Goal: Task Accomplishment & Management: Manage account settings

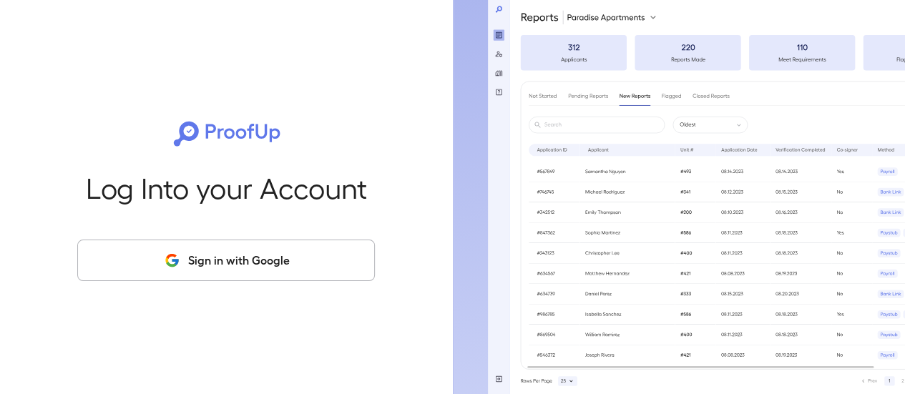
drag, startPoint x: 201, startPoint y: 260, endPoint x: 209, endPoint y: 256, distance: 8.6
click at [209, 256] on button "Sign in with Google" at bounding box center [226, 260] width 298 height 41
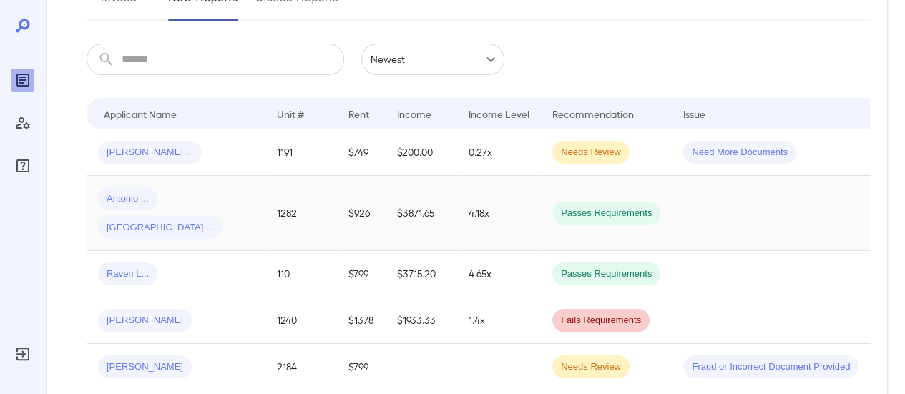
scroll to position [286, 0]
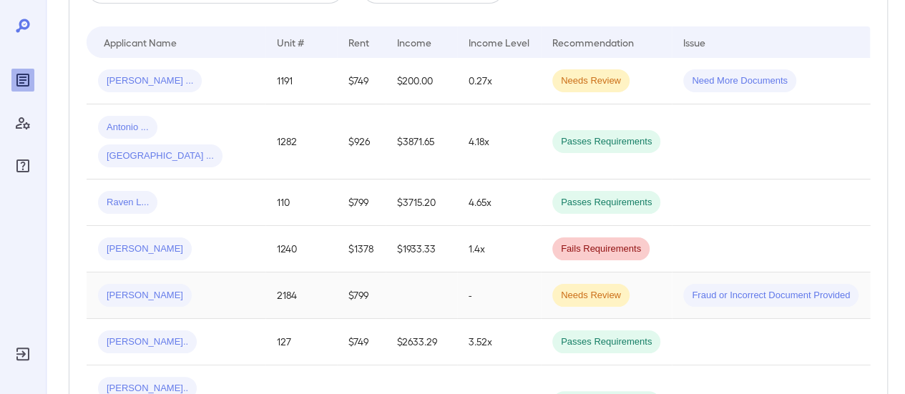
click at [226, 284] on div "[PERSON_NAME]" at bounding box center [176, 295] width 156 height 23
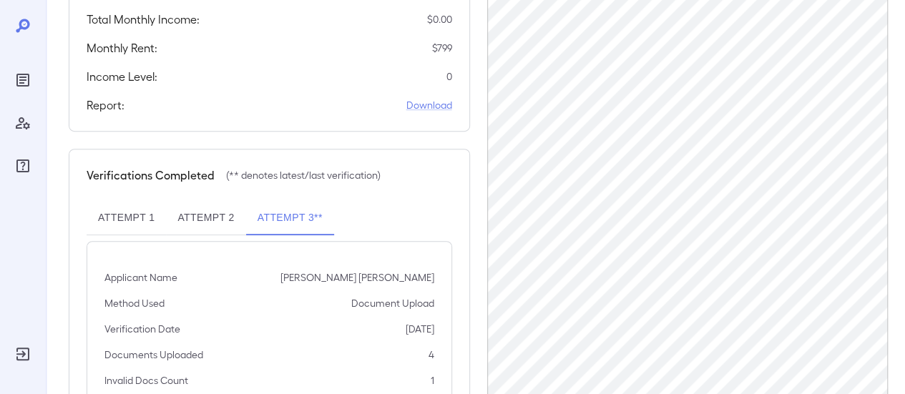
scroll to position [399, 0]
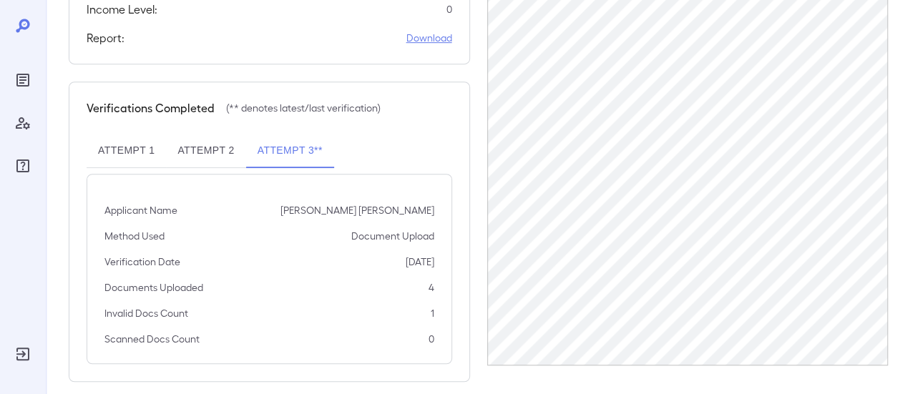
click at [432, 31] on link "Download" at bounding box center [429, 38] width 46 height 14
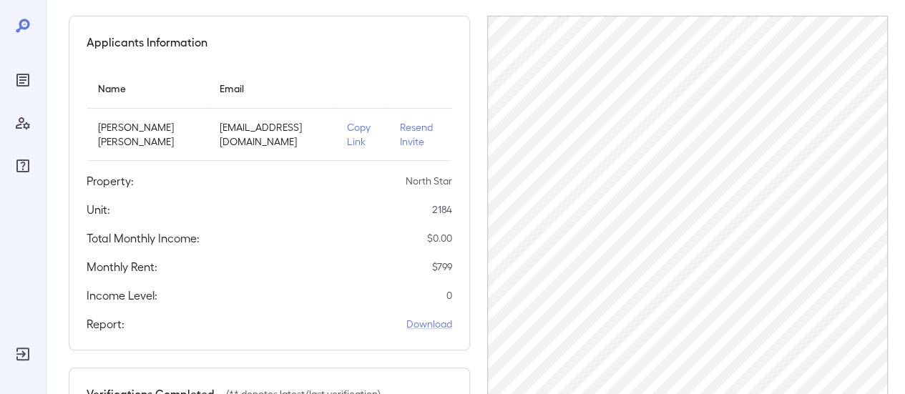
click at [400, 128] on p "Resend Invite" at bounding box center [420, 134] width 41 height 29
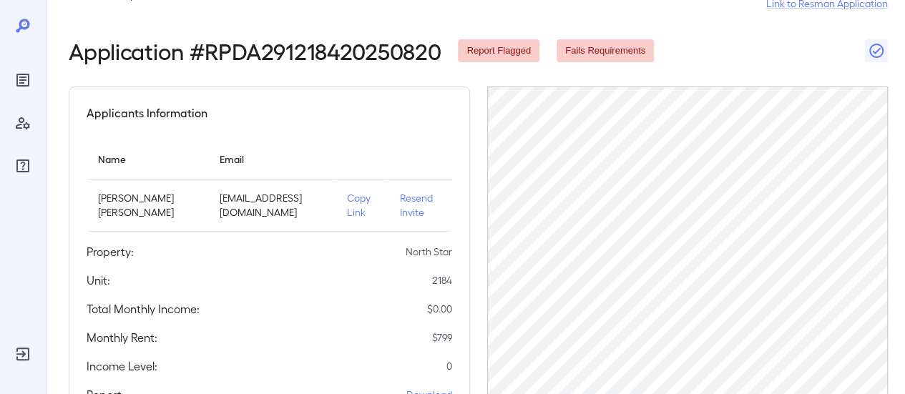
scroll to position [0, 0]
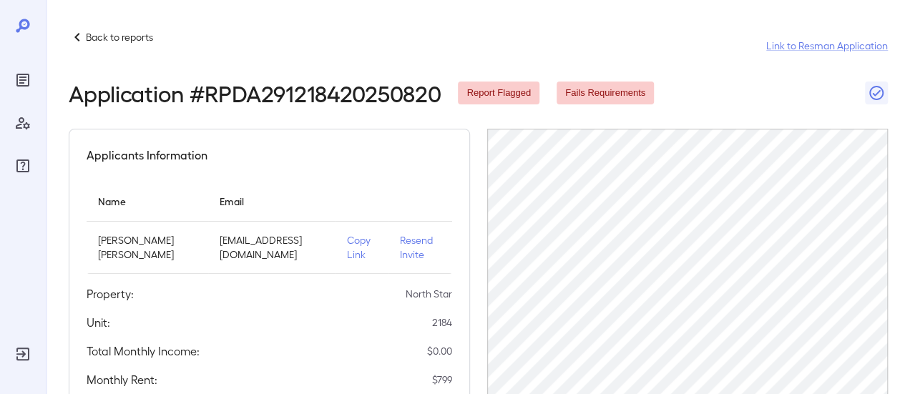
click at [133, 35] on p "Back to reports" at bounding box center [119, 37] width 67 height 14
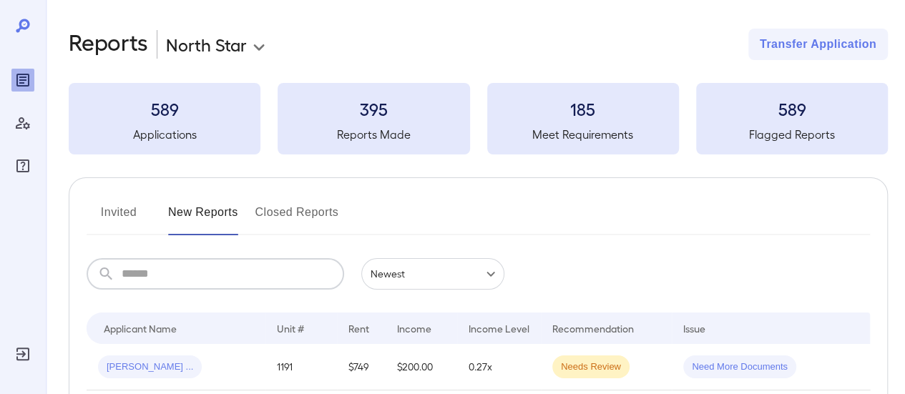
drag, startPoint x: 166, startPoint y: 283, endPoint x: 160, endPoint y: 293, distance: 11.9
click at [166, 287] on input "text" at bounding box center [233, 273] width 222 height 31
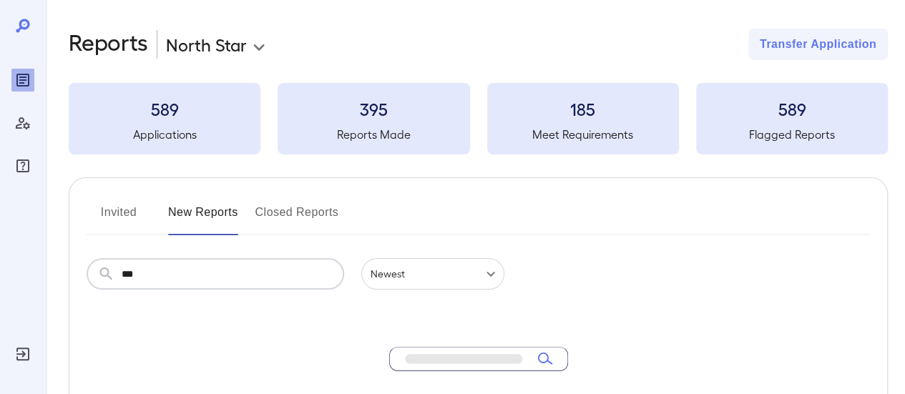
type input "***"
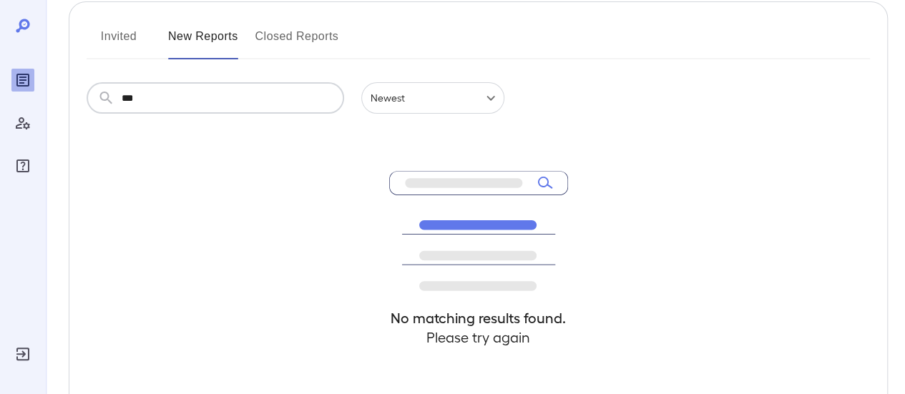
scroll to position [143, 0]
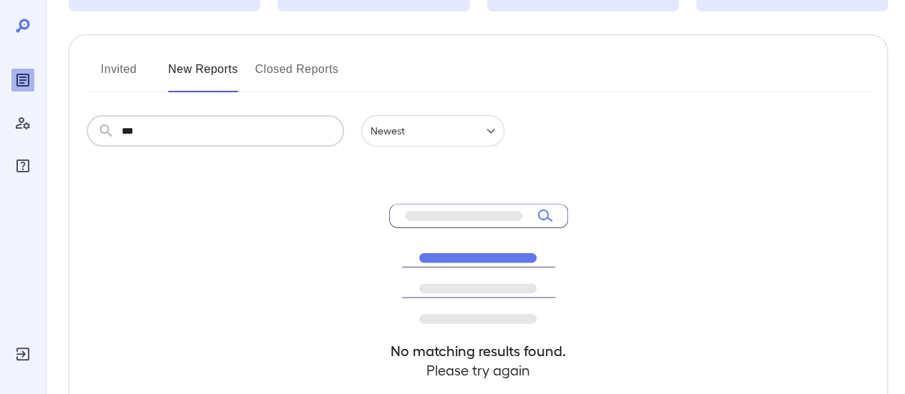
click at [117, 65] on button "Invited" at bounding box center [119, 75] width 64 height 34
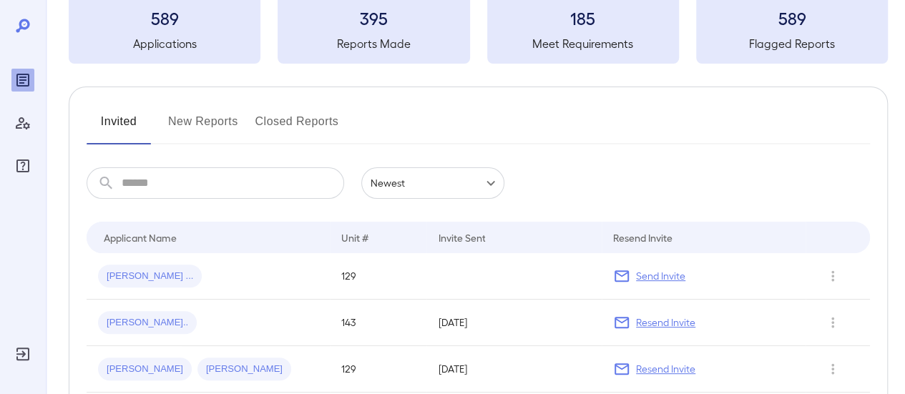
scroll to position [143, 0]
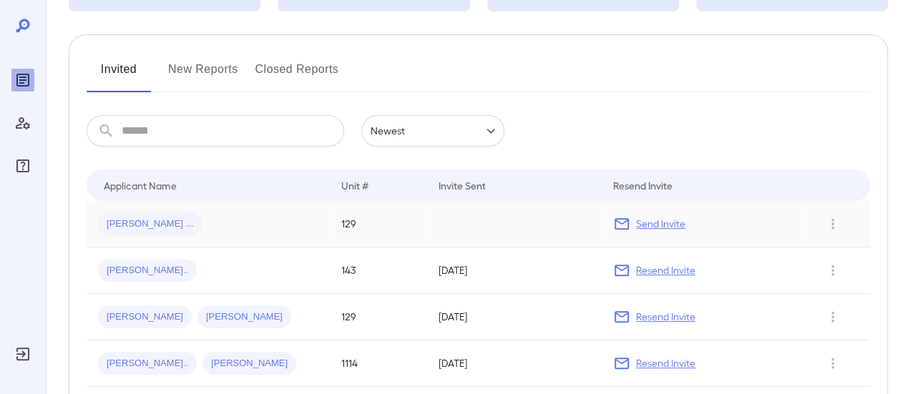
click at [215, 214] on div "Edgar ..." at bounding box center [208, 223] width 220 height 23
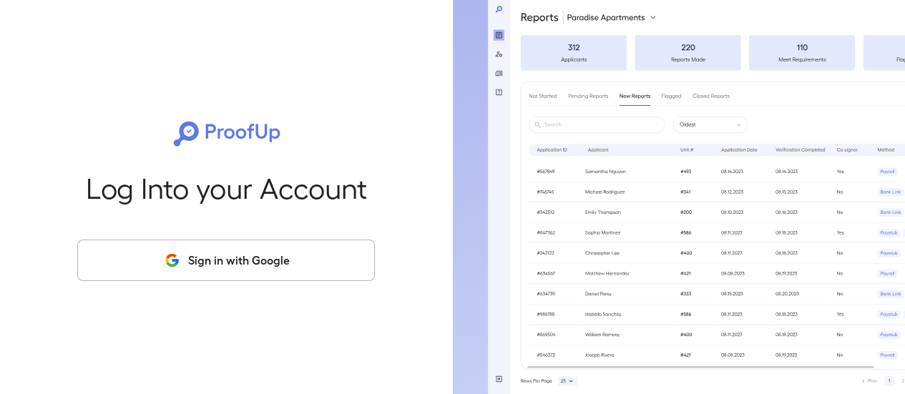
click at [308, 260] on button "Sign in with Google" at bounding box center [226, 260] width 298 height 41
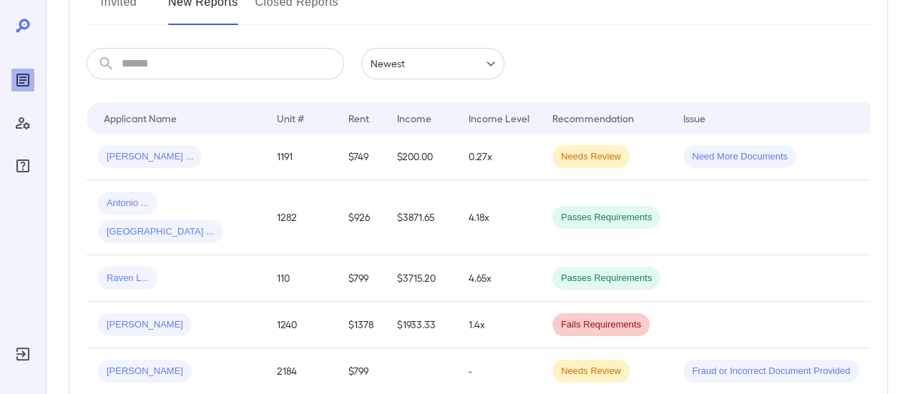
scroll to position [72, 0]
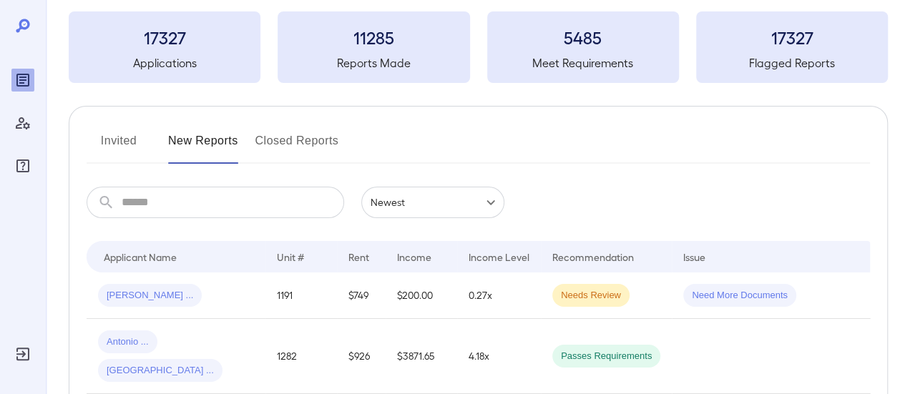
click at [121, 142] on button "Invited" at bounding box center [119, 146] width 64 height 34
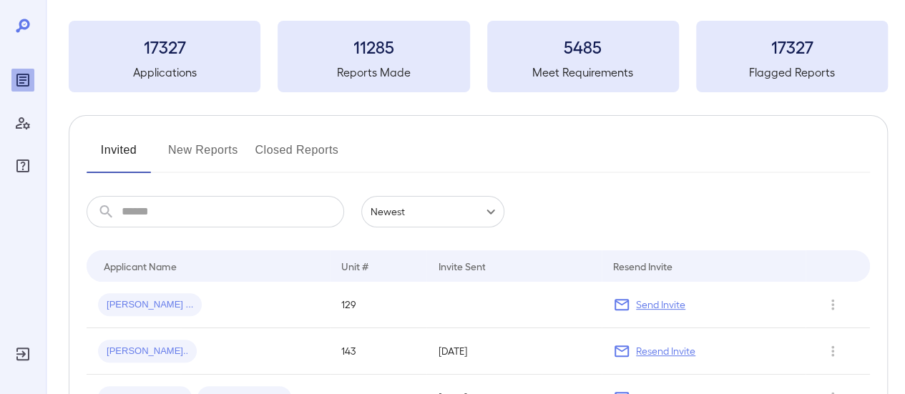
scroll to position [143, 0]
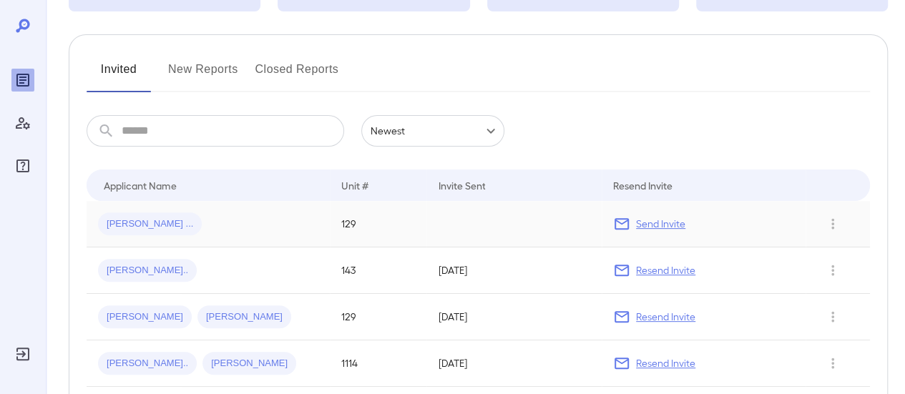
click at [220, 237] on td "Edgar ..." at bounding box center [208, 224] width 243 height 46
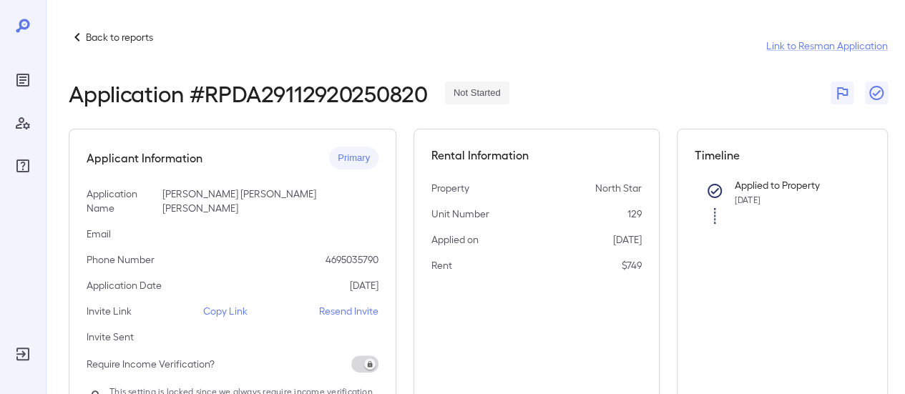
drag, startPoint x: 215, startPoint y: 300, endPoint x: 223, endPoint y: 291, distance: 11.6
click at [216, 304] on p "Copy Link" at bounding box center [225, 311] width 44 height 14
click at [343, 304] on p "Resend Invite" at bounding box center [348, 311] width 59 height 14
click at [120, 36] on p "Back to reports" at bounding box center [119, 37] width 67 height 14
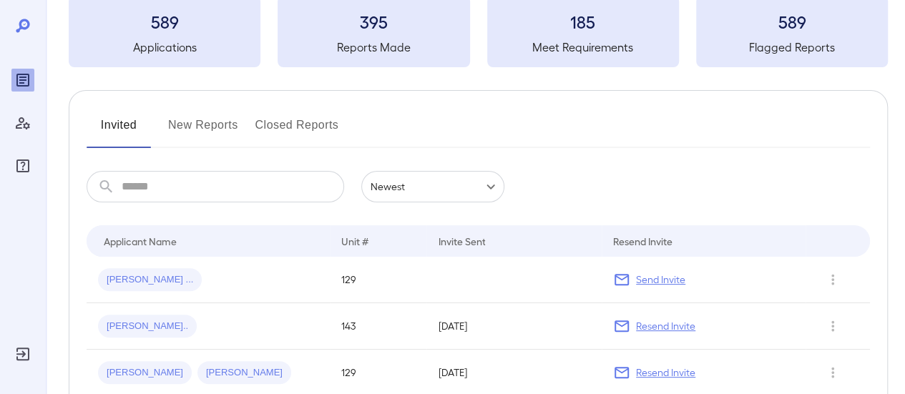
scroll to position [143, 0]
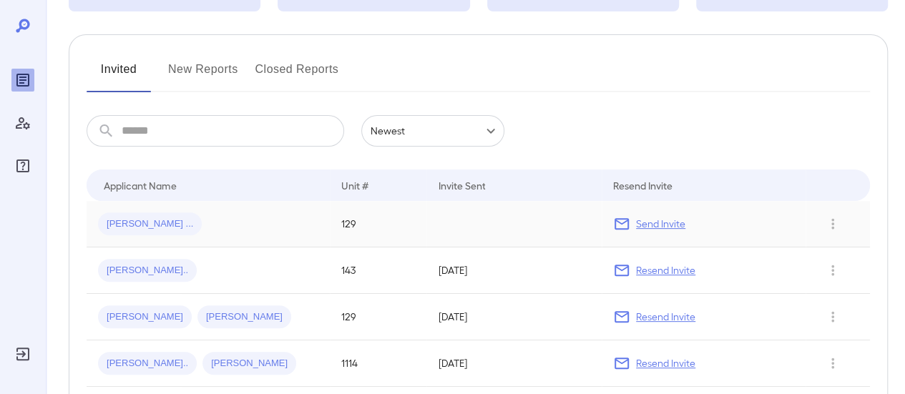
click at [663, 226] on p "Send Invite" at bounding box center [660, 224] width 49 height 14
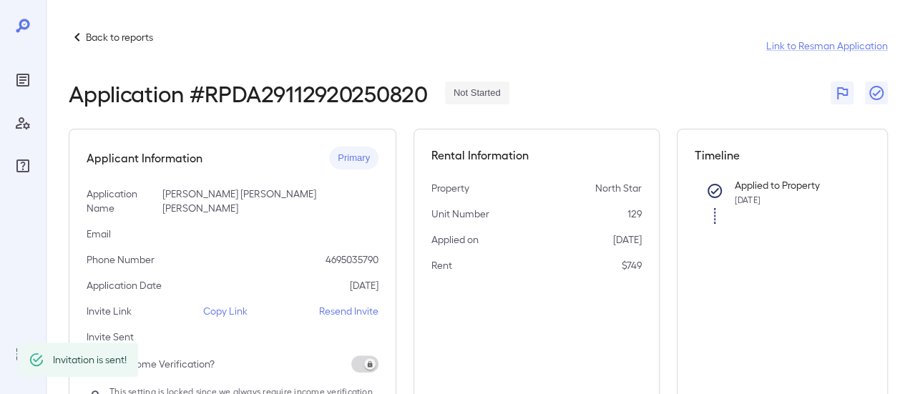
click at [99, 30] on p "Back to reports" at bounding box center [119, 37] width 67 height 14
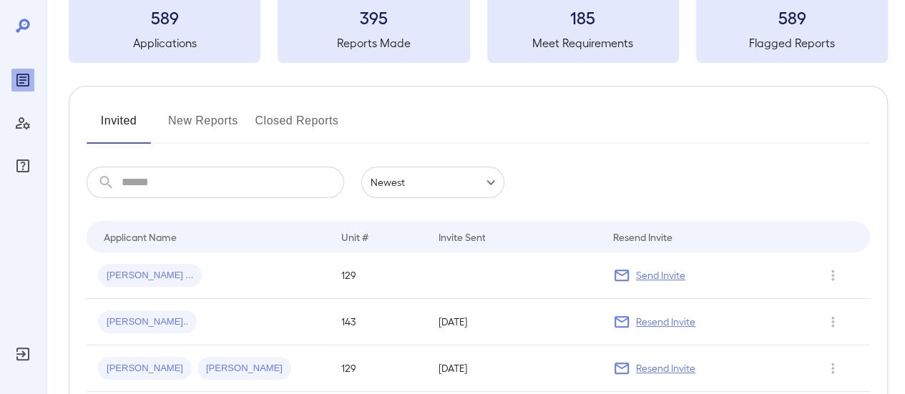
scroll to position [143, 0]
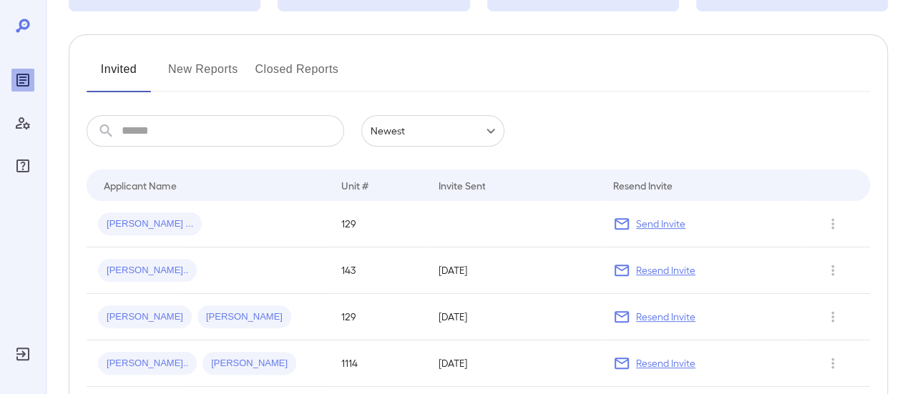
scroll to position [143, 0]
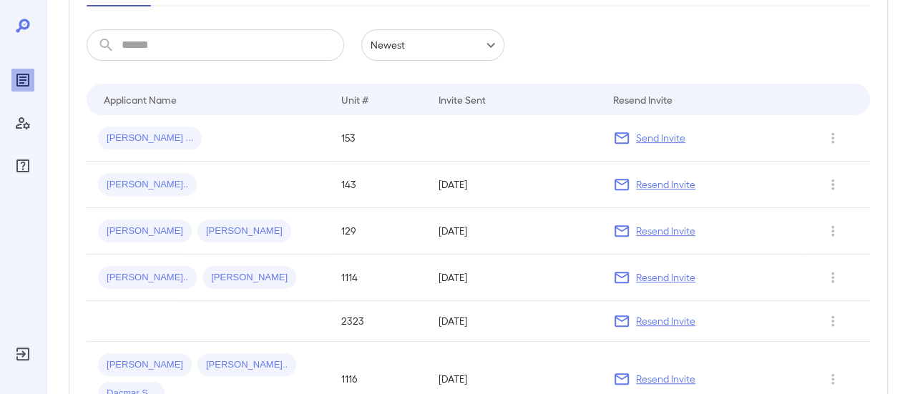
scroll to position [143, 0]
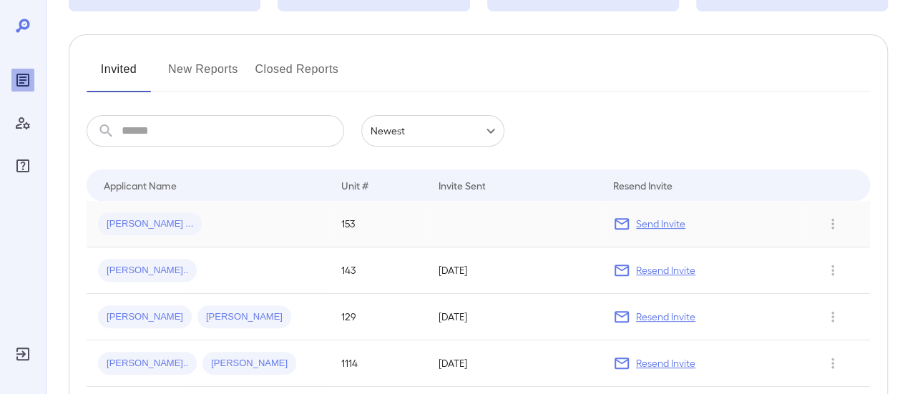
click at [649, 224] on p "Send Invite" at bounding box center [660, 224] width 49 height 14
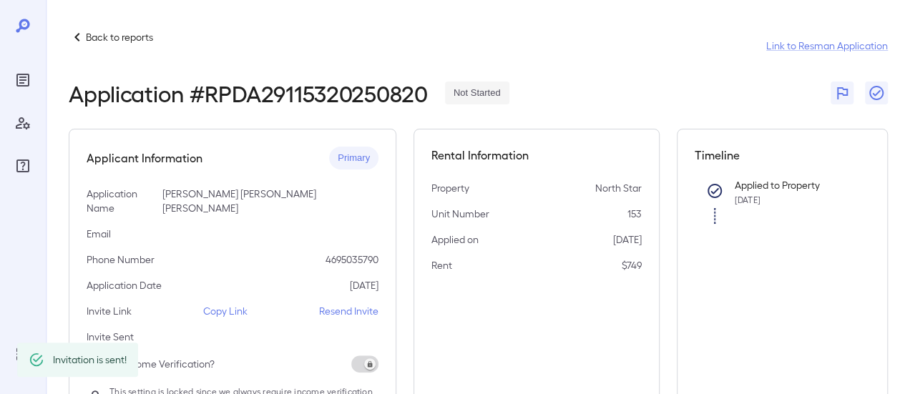
click at [123, 34] on p "Back to reports" at bounding box center [119, 37] width 67 height 14
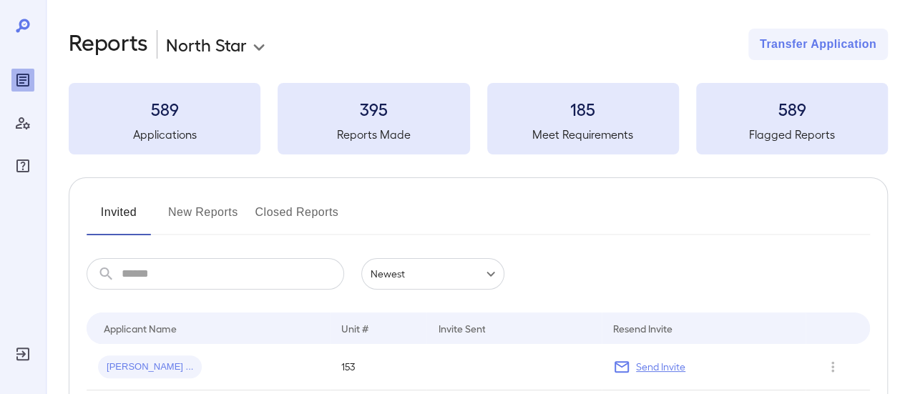
click at [207, 210] on button "New Reports" at bounding box center [203, 218] width 70 height 34
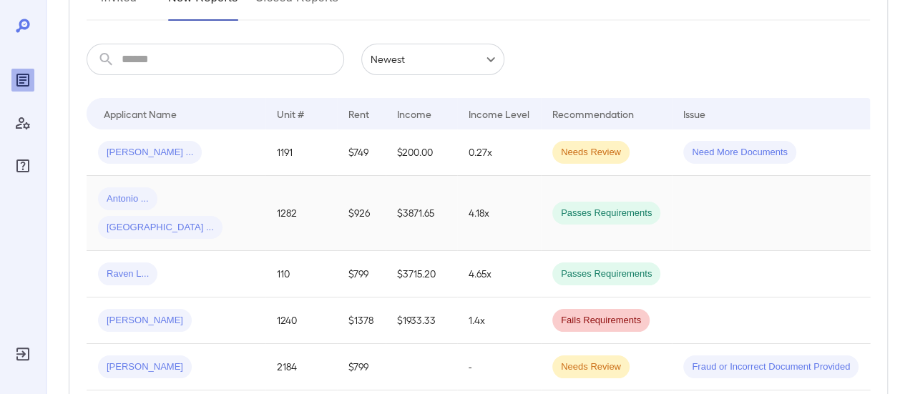
scroll to position [286, 0]
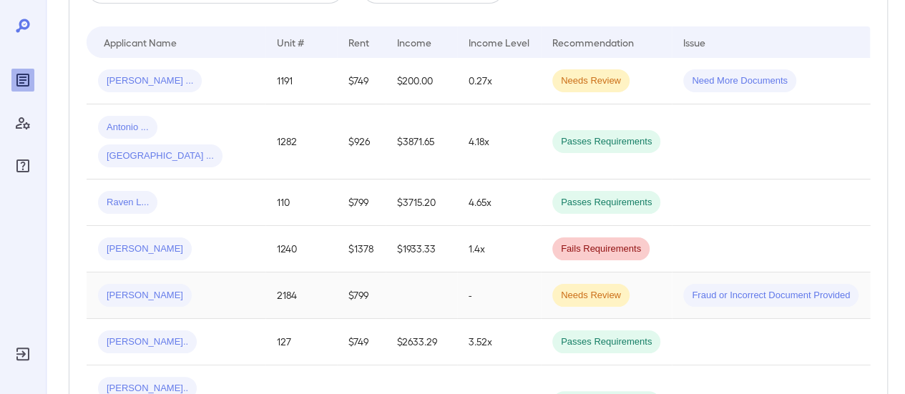
click at [216, 284] on div "[PERSON_NAME]" at bounding box center [176, 295] width 156 height 23
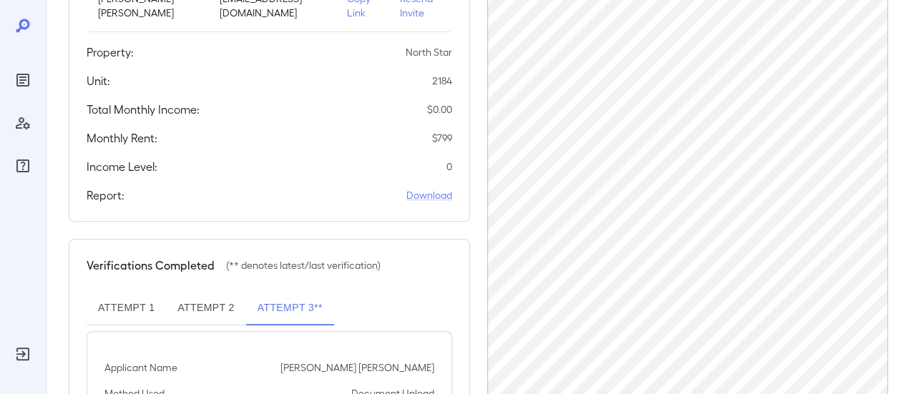
scroll to position [286, 0]
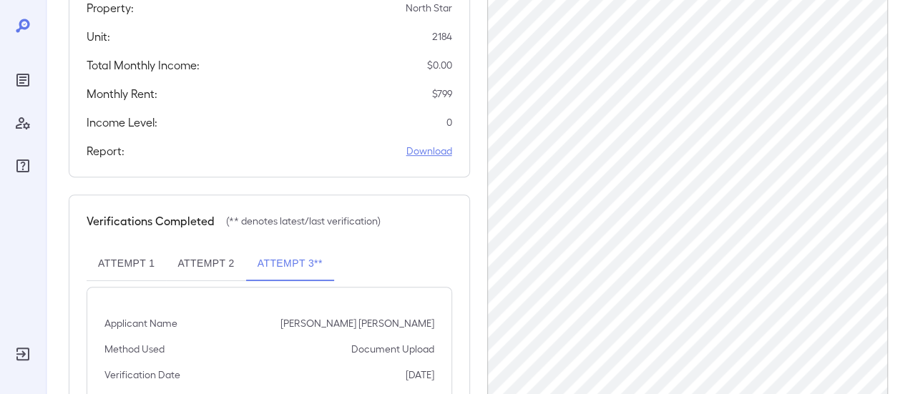
click at [445, 144] on link "Download" at bounding box center [429, 151] width 46 height 14
click at [429, 144] on link "Download" at bounding box center [429, 151] width 46 height 14
click at [436, 142] on div "Report: Download" at bounding box center [270, 150] width 366 height 17
click at [439, 144] on link "Download" at bounding box center [429, 151] width 46 height 14
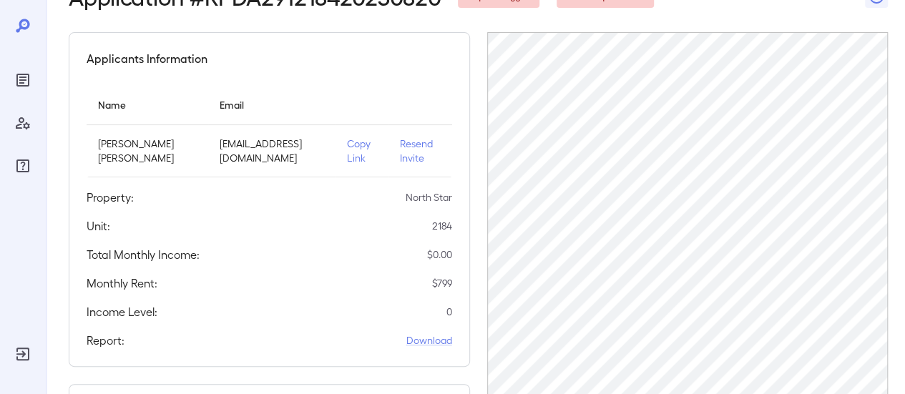
scroll to position [0, 0]
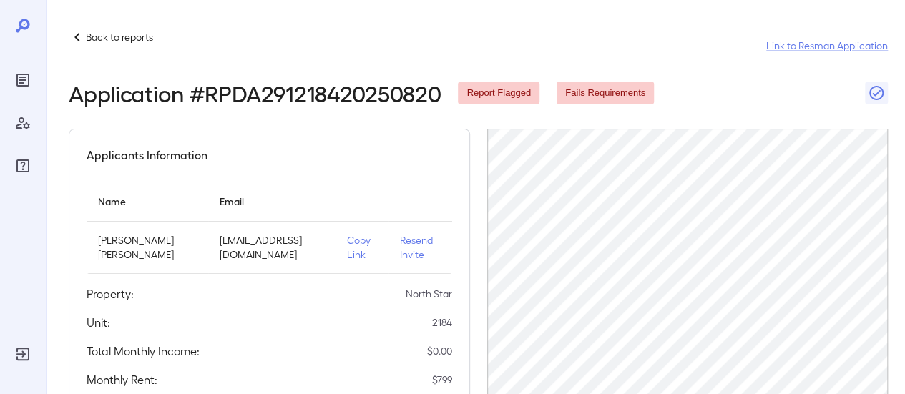
click at [109, 39] on p "Back to reports" at bounding box center [119, 37] width 67 height 14
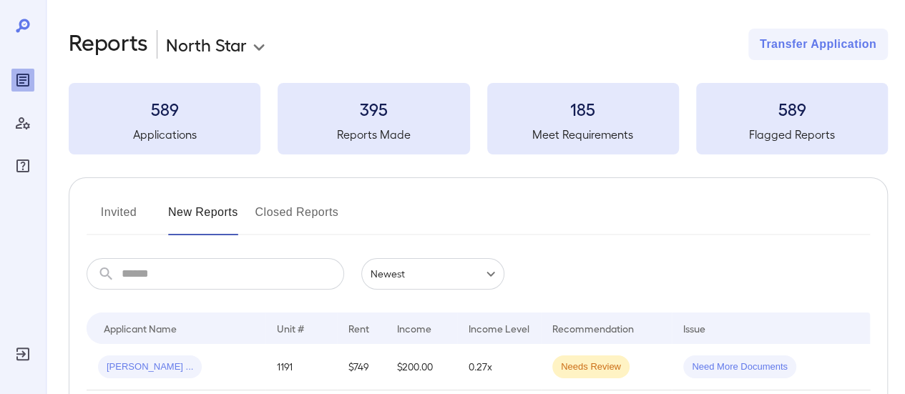
scroll to position [143, 0]
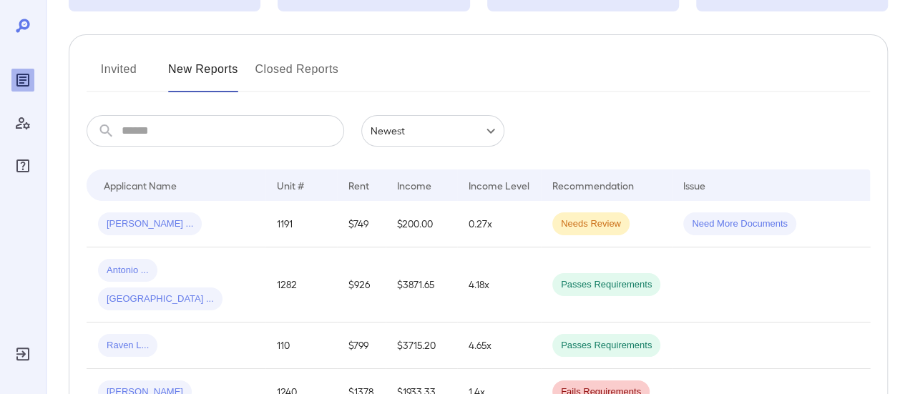
click at [124, 69] on button "Invited" at bounding box center [119, 75] width 64 height 34
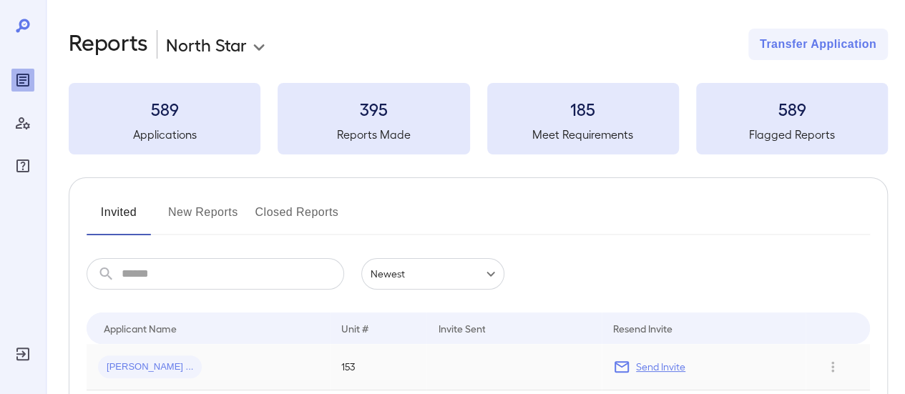
click at [180, 363] on div "Edgar ..." at bounding box center [208, 366] width 220 height 23
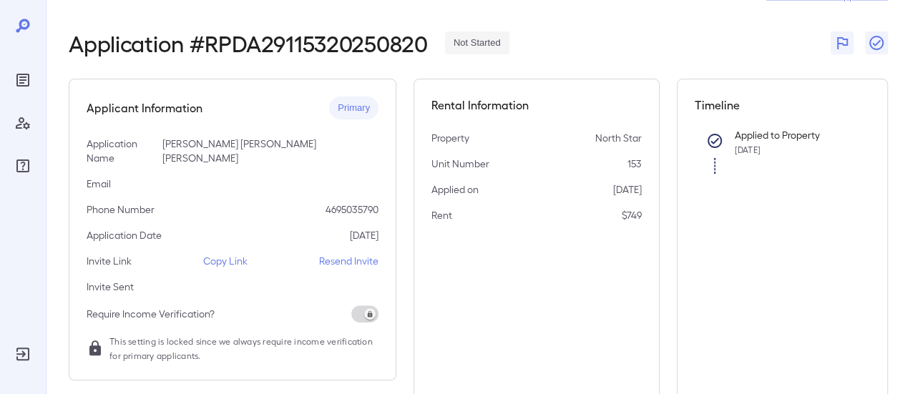
scroll to position [143, 0]
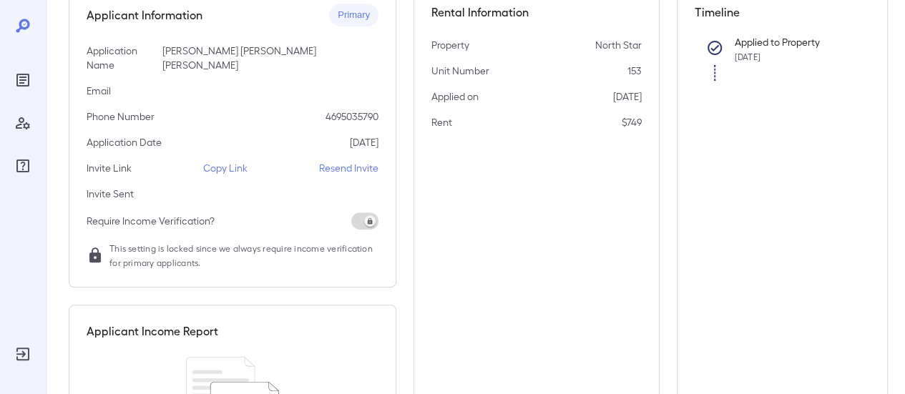
click at [227, 161] on p "Copy Link" at bounding box center [225, 168] width 44 height 14
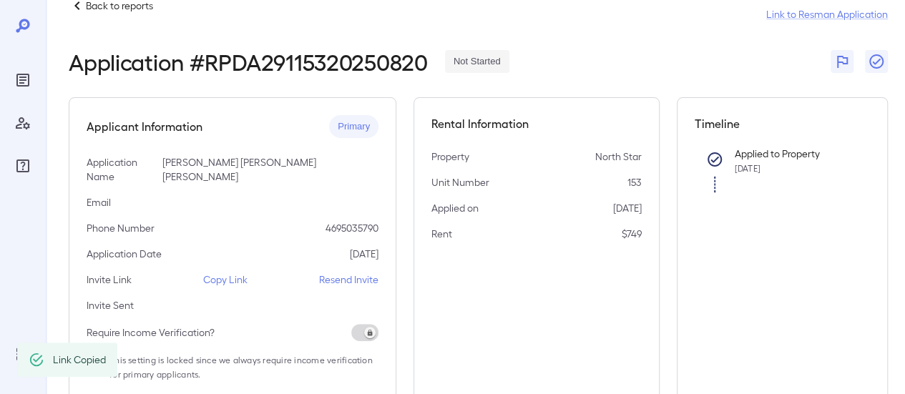
scroll to position [0, 0]
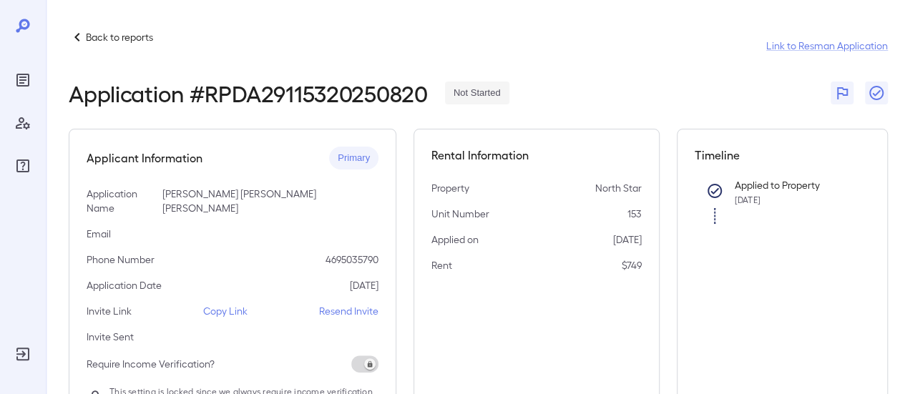
click at [104, 31] on p "Back to reports" at bounding box center [119, 37] width 67 height 14
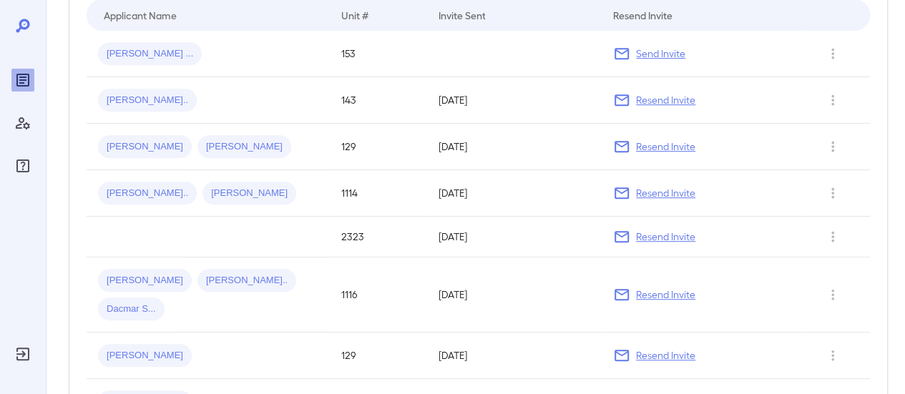
scroll to position [135, 0]
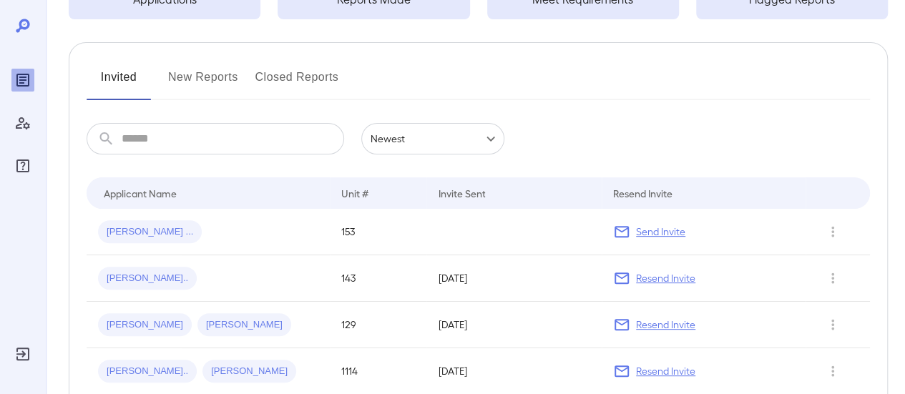
click at [220, 81] on button "New Reports" at bounding box center [203, 83] width 70 height 34
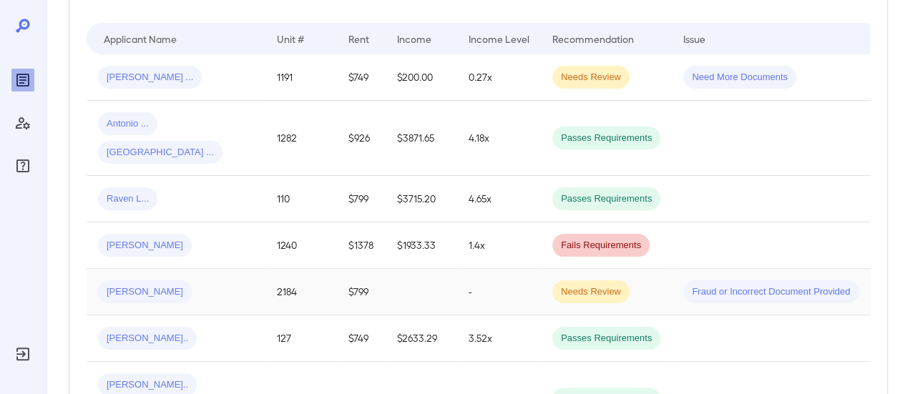
scroll to position [358, 0]
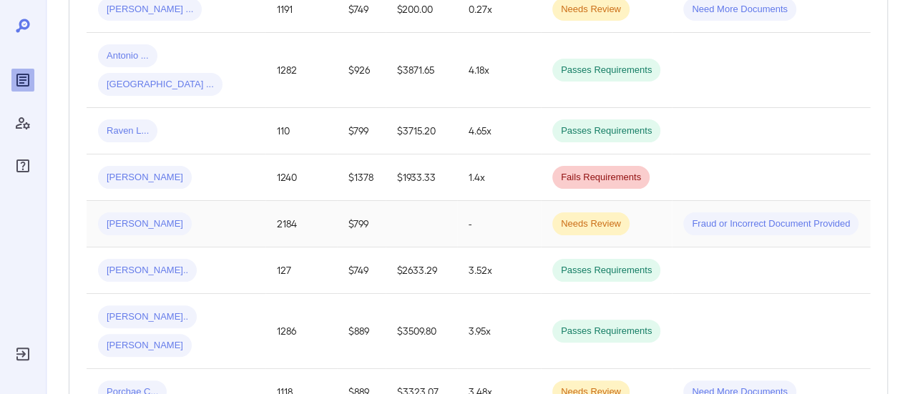
click at [212, 212] on div "[PERSON_NAME]" at bounding box center [176, 223] width 156 height 23
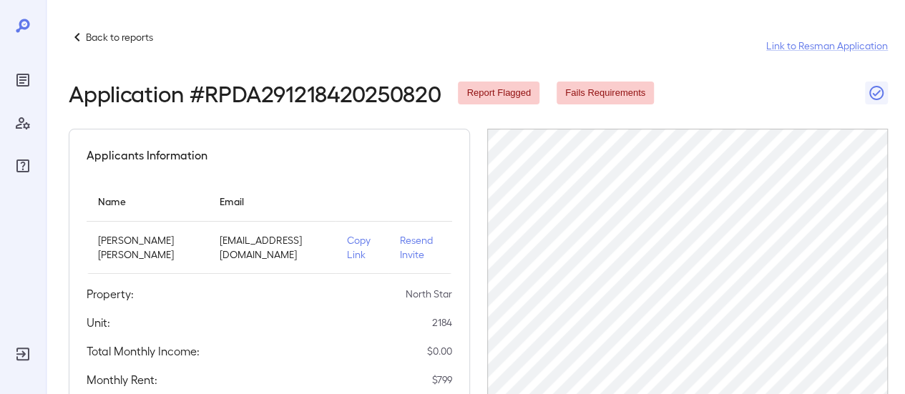
click at [406, 240] on p "Resend Invite" at bounding box center [420, 247] width 41 height 29
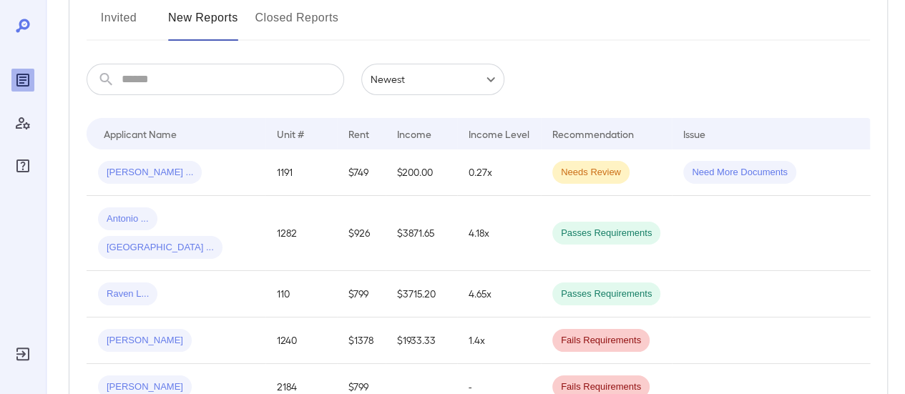
scroll to position [286, 0]
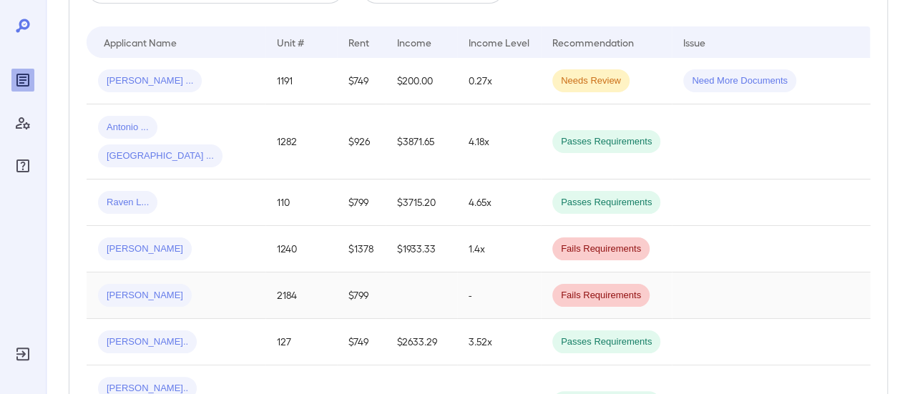
click at [210, 284] on div "[PERSON_NAME]" at bounding box center [176, 295] width 156 height 23
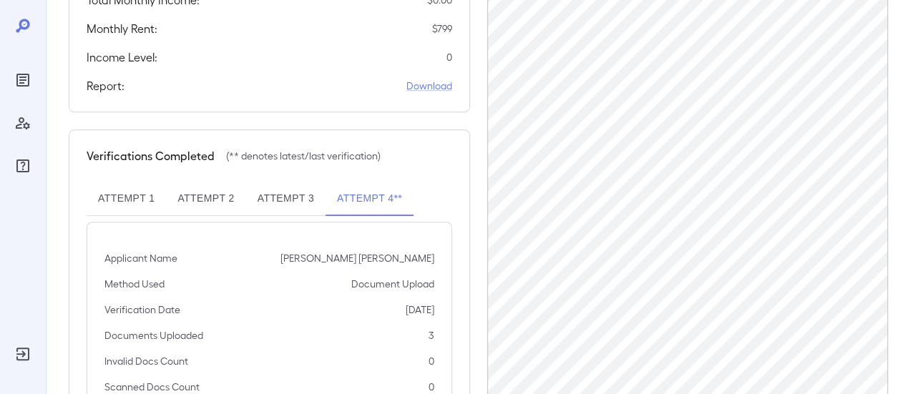
scroll to position [399, 0]
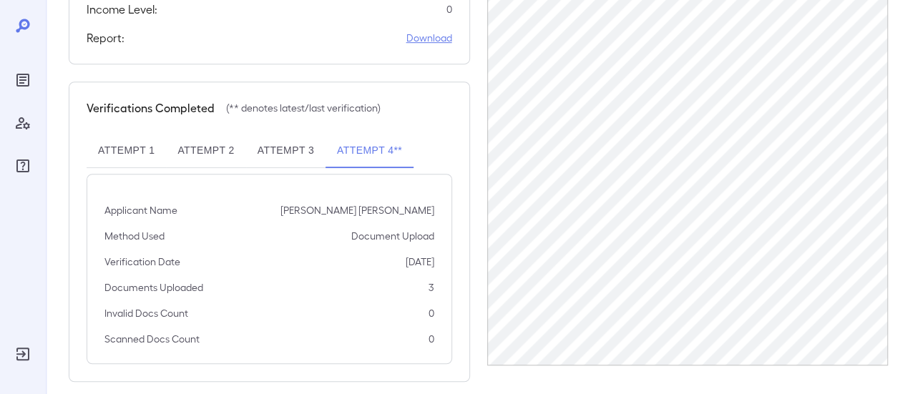
click at [426, 31] on link "Download" at bounding box center [429, 38] width 46 height 14
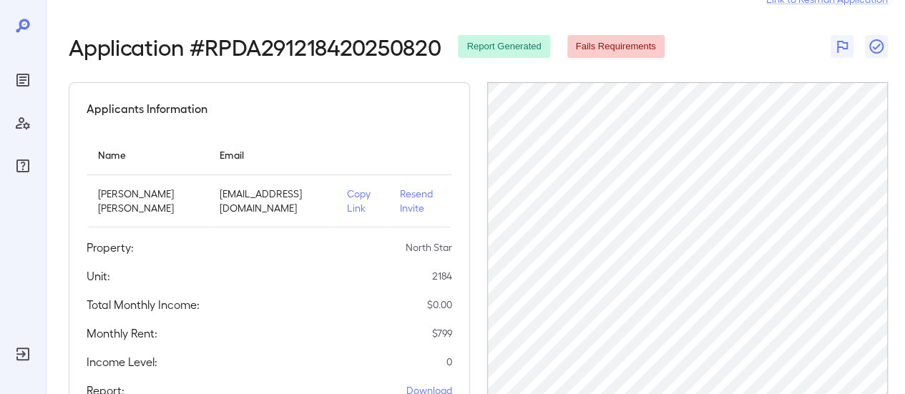
scroll to position [0, 0]
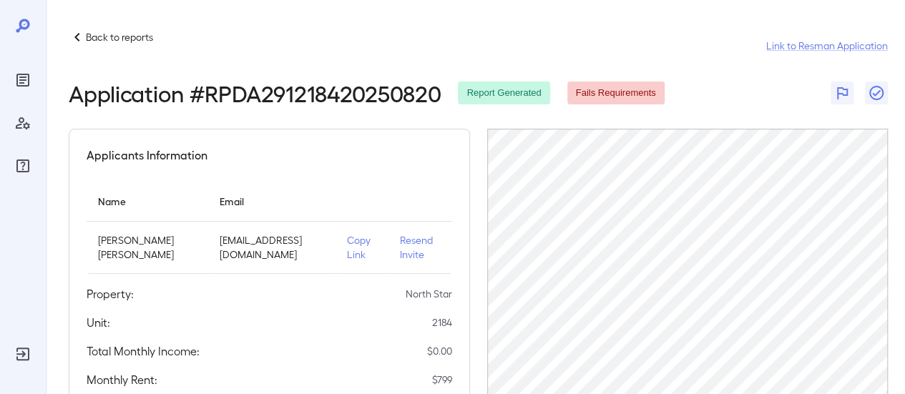
click at [120, 36] on p "Back to reports" at bounding box center [119, 37] width 67 height 14
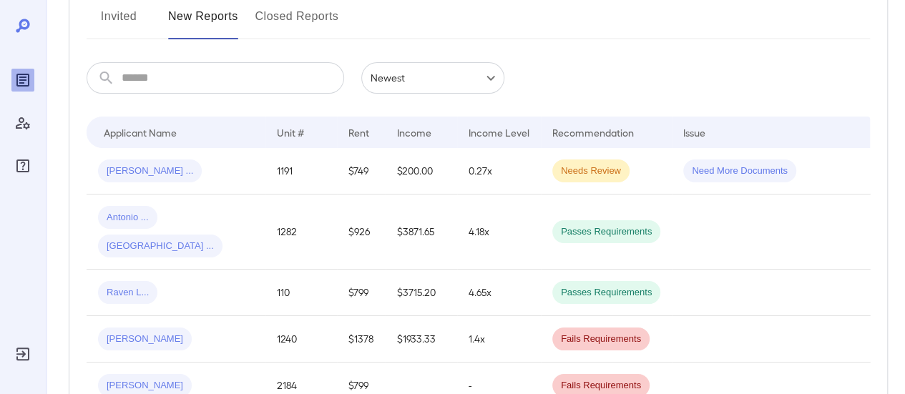
scroll to position [215, 0]
